Goal: Information Seeking & Learning: Find specific page/section

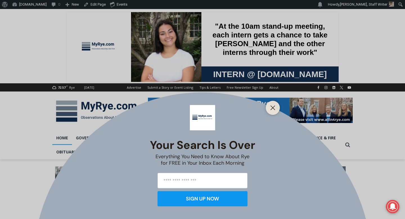
click at [271, 107] on line "Close" at bounding box center [273, 108] width 4 height 4
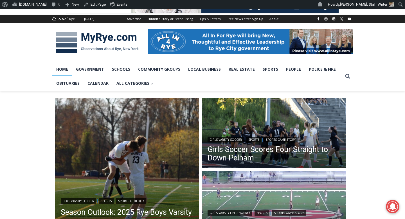
scroll to position [65, 0]
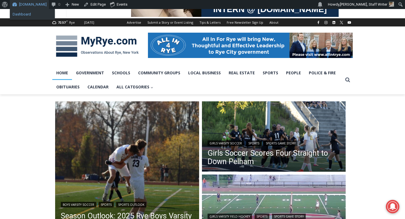
click at [22, 15] on link "Dashboard" at bounding box center [32, 14] width 45 height 7
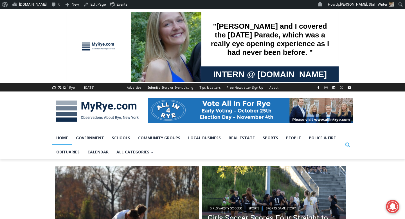
click at [347, 147] on icon "Search" at bounding box center [347, 144] width 5 height 5
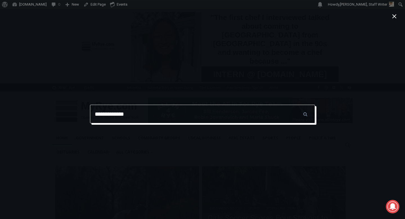
type input "**********"
click at [295, 105] on input "******" at bounding box center [305, 114] width 20 height 19
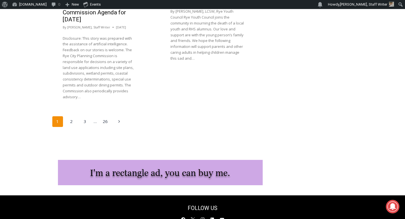
scroll to position [1193, 0]
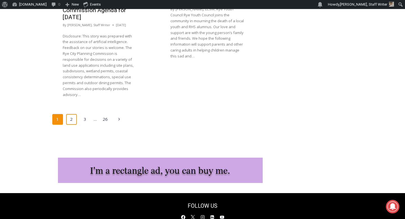
click at [67, 114] on link "2" at bounding box center [71, 119] width 11 height 11
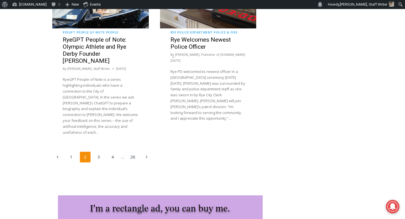
scroll to position [1167, 0]
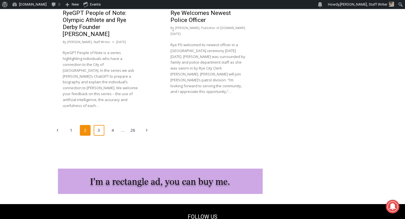
click at [97, 125] on link "3" at bounding box center [99, 130] width 11 height 11
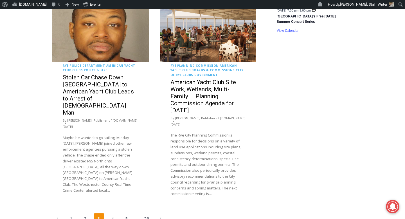
scroll to position [1162, 0]
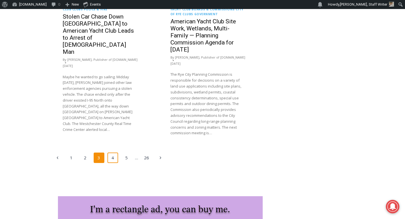
click at [114, 152] on link "4" at bounding box center [112, 157] width 11 height 11
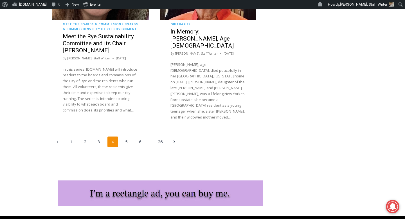
scroll to position [1168, 0]
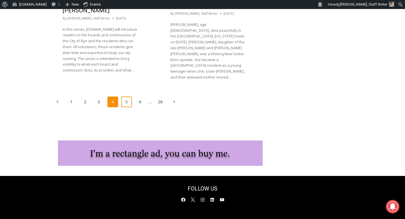
click at [124, 96] on link "5" at bounding box center [126, 101] width 11 height 11
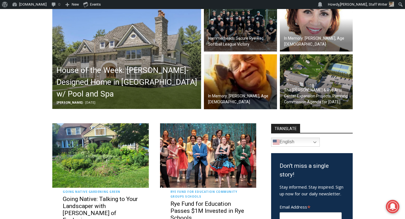
scroll to position [184, 0]
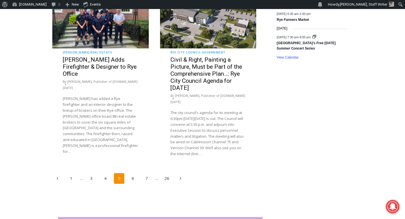
scroll to position [1079, 0]
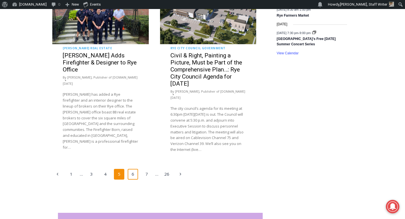
click at [133, 179] on link "6" at bounding box center [133, 174] width 11 height 11
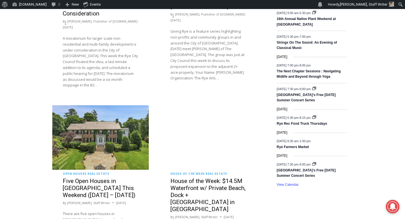
scroll to position [1022, 0]
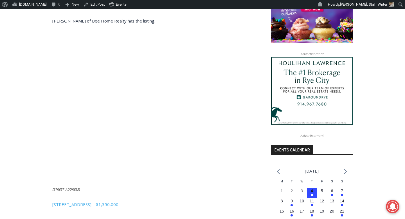
scroll to position [460, 0]
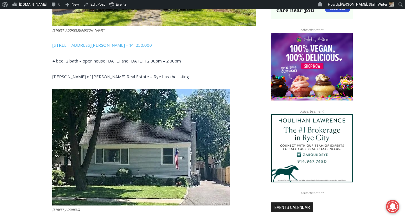
scroll to position [514, 0]
